Goal: Task Accomplishment & Management: Manage account settings

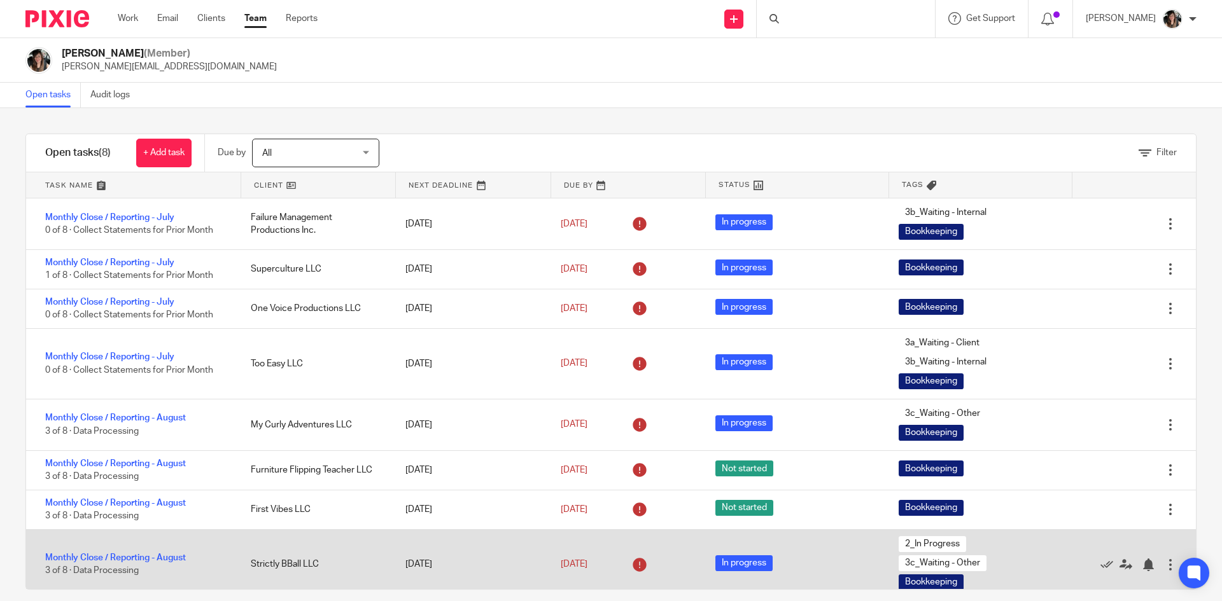
scroll to position [11, 0]
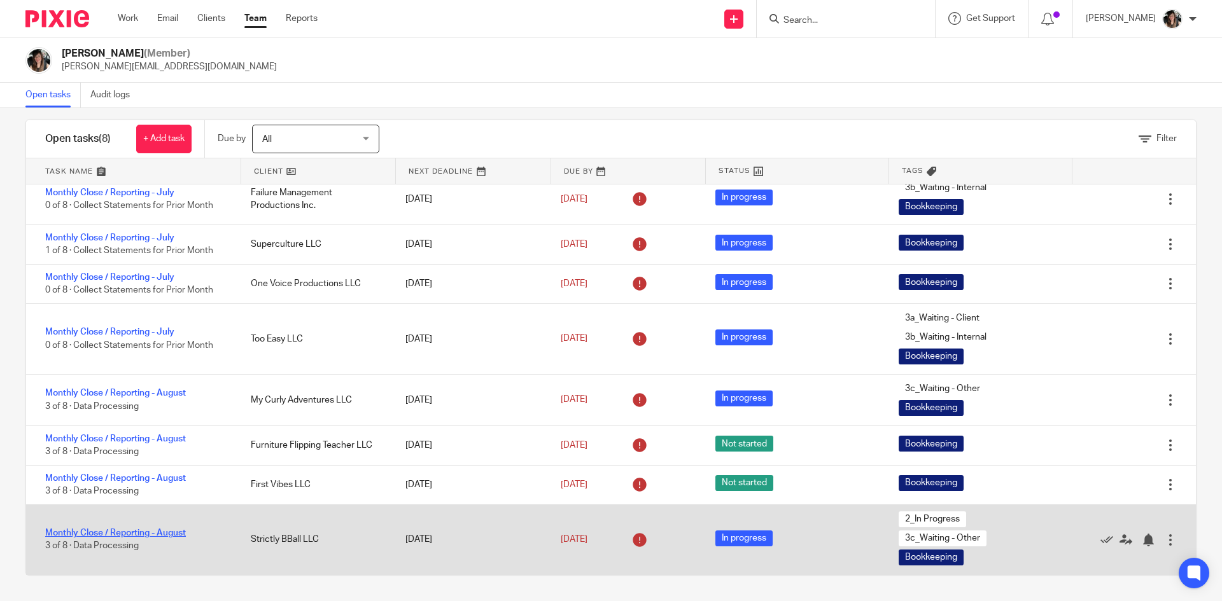
click at [150, 537] on link "Monthly Close / Reporting - August" at bounding box center [115, 533] width 141 height 9
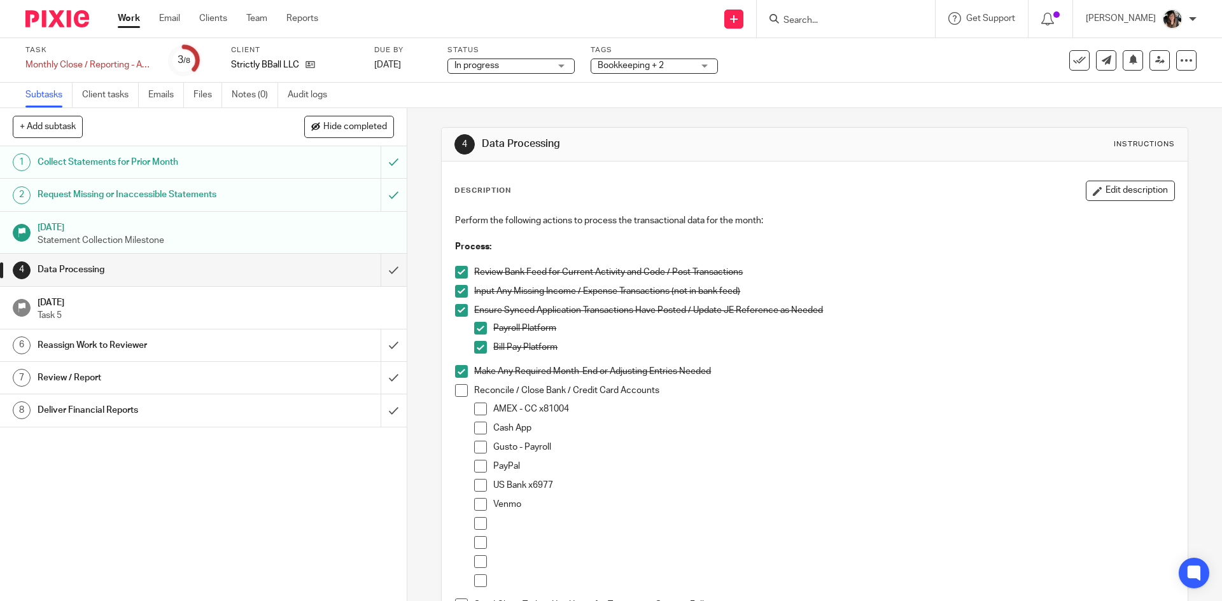
click at [451, 388] on div "Perform the following actions to process the transactional data for the month: …" at bounding box center [814, 421] width 731 height 426
click at [456, 390] on span at bounding box center [461, 390] width 13 height 13
click at [474, 403] on span at bounding box center [480, 409] width 13 height 13
click at [475, 422] on span at bounding box center [480, 428] width 13 height 13
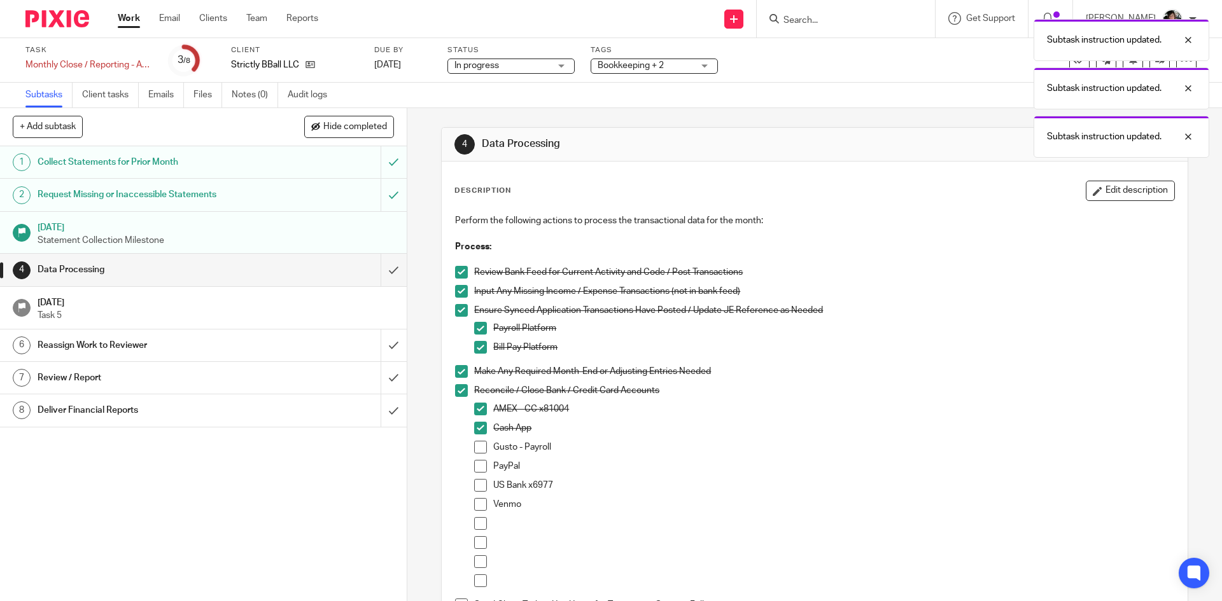
click at [477, 446] on span at bounding box center [480, 447] width 13 height 13
click at [479, 471] on span at bounding box center [480, 466] width 13 height 13
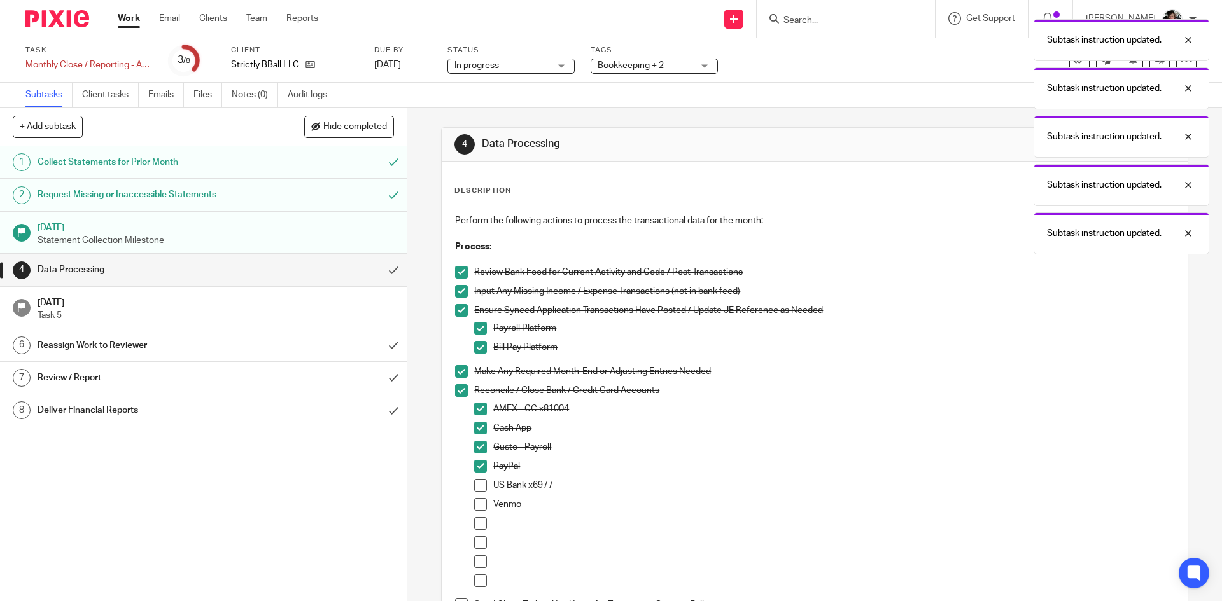
click at [477, 487] on span at bounding box center [480, 485] width 13 height 13
click at [477, 503] on span at bounding box center [480, 504] width 13 height 13
click at [1191, 38] on div at bounding box center [1178, 39] width 34 height 15
click at [1190, 41] on div at bounding box center [1178, 39] width 34 height 15
click at [1191, 41] on div at bounding box center [1178, 39] width 34 height 15
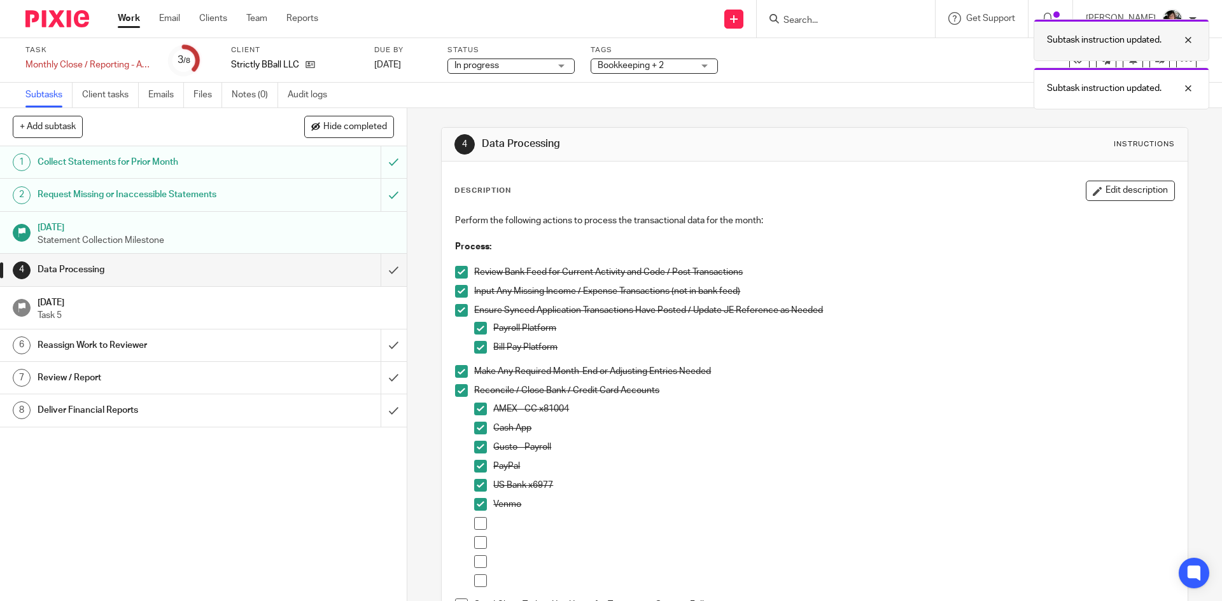
click at [1190, 36] on div at bounding box center [1178, 39] width 34 height 15
click at [1191, 39] on div at bounding box center [1178, 39] width 34 height 15
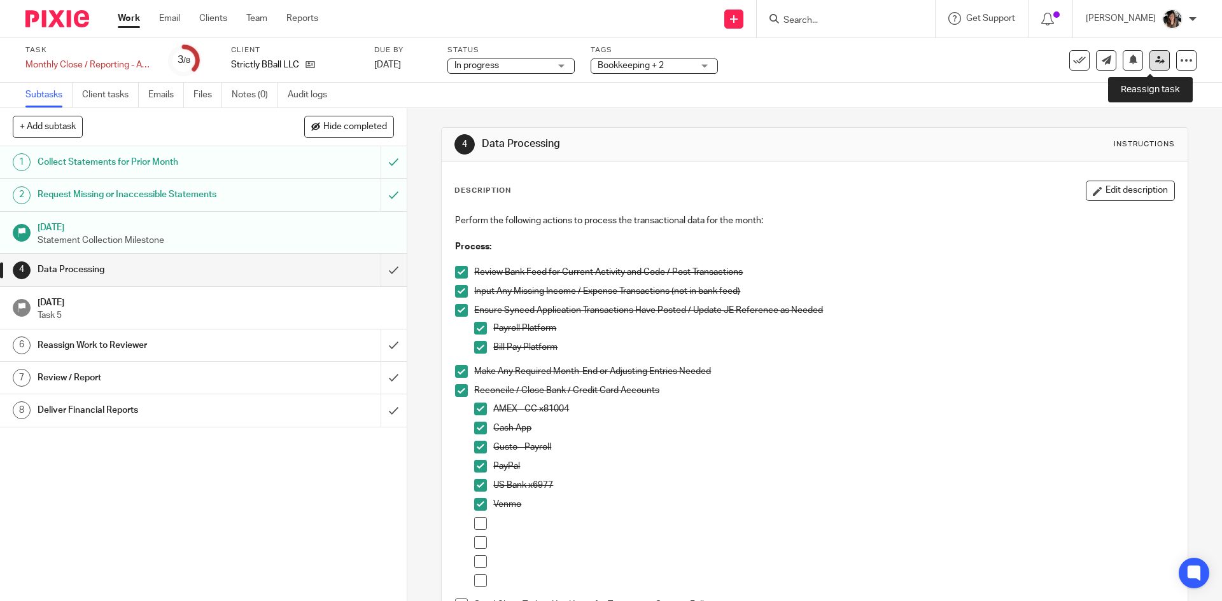
click at [1149, 60] on link at bounding box center [1159, 60] width 20 height 20
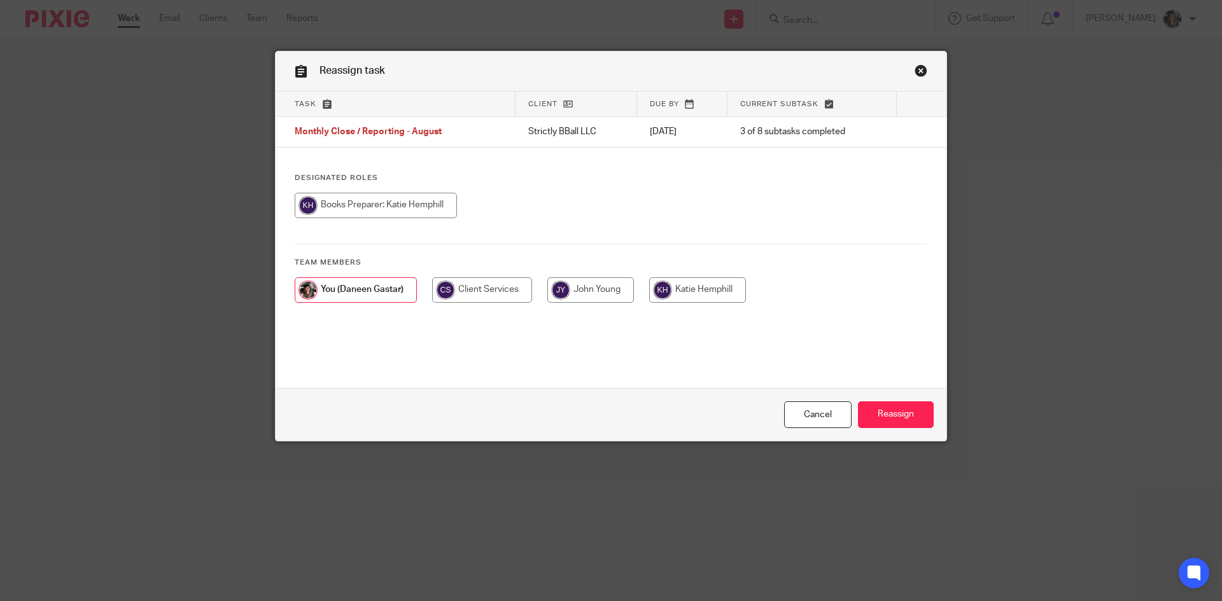
click at [662, 293] on input "radio" at bounding box center [697, 289] width 97 height 25
radio input "true"
click at [889, 409] on input "Reassign" at bounding box center [896, 415] width 76 height 27
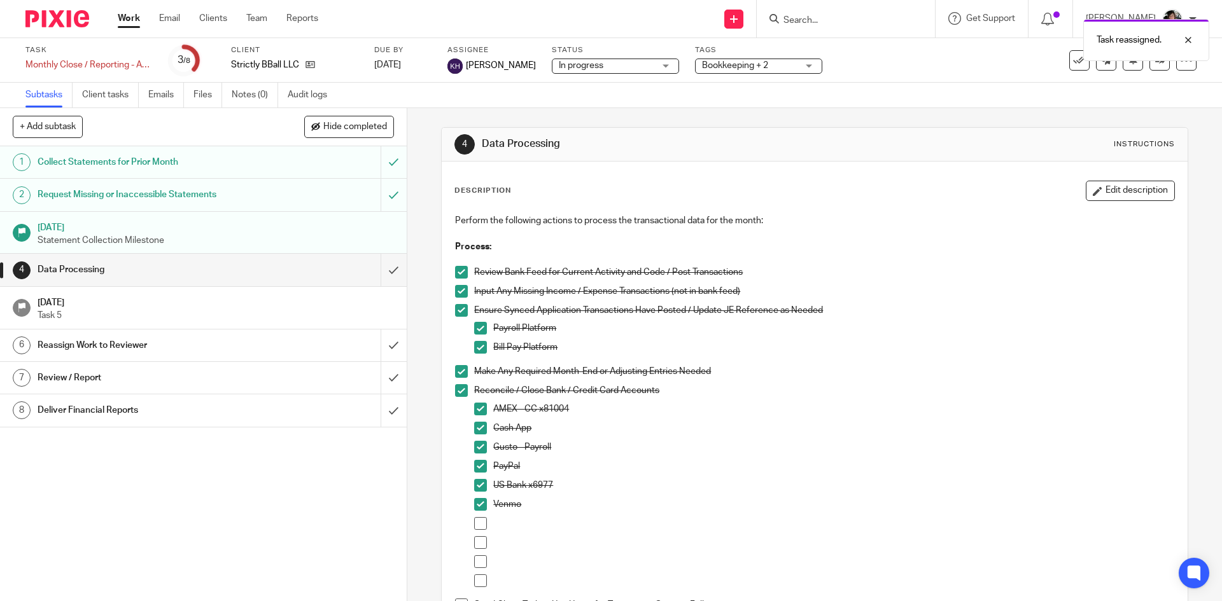
click at [140, 21] on link "Work" at bounding box center [129, 18] width 22 height 13
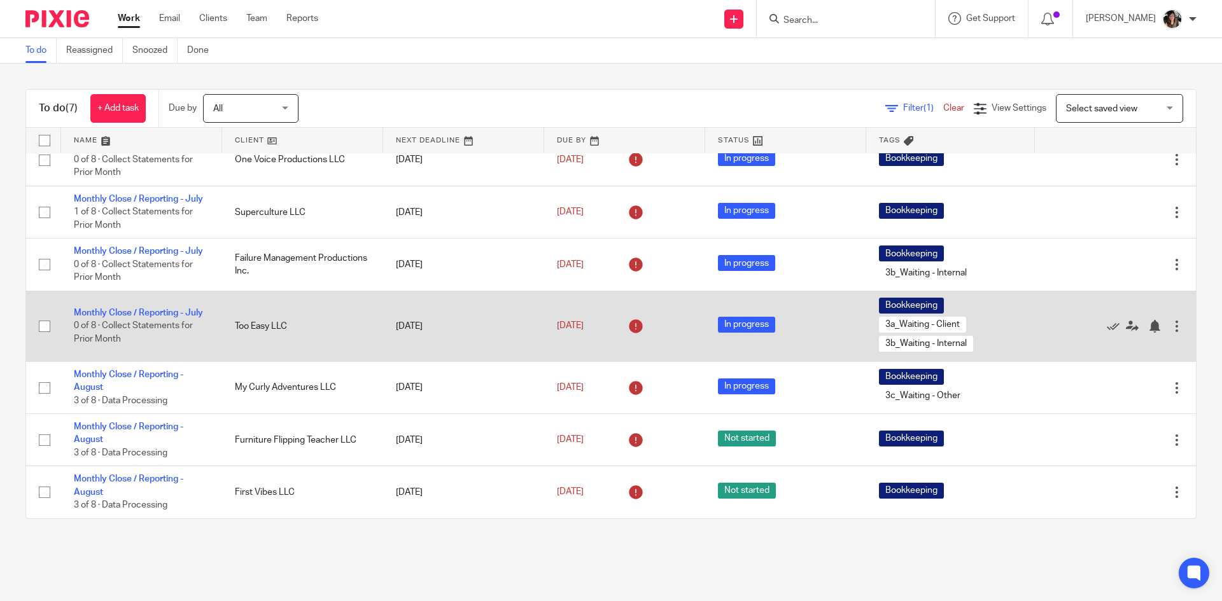
scroll to position [58, 0]
